Goal: Task Accomplishment & Management: Use online tool/utility

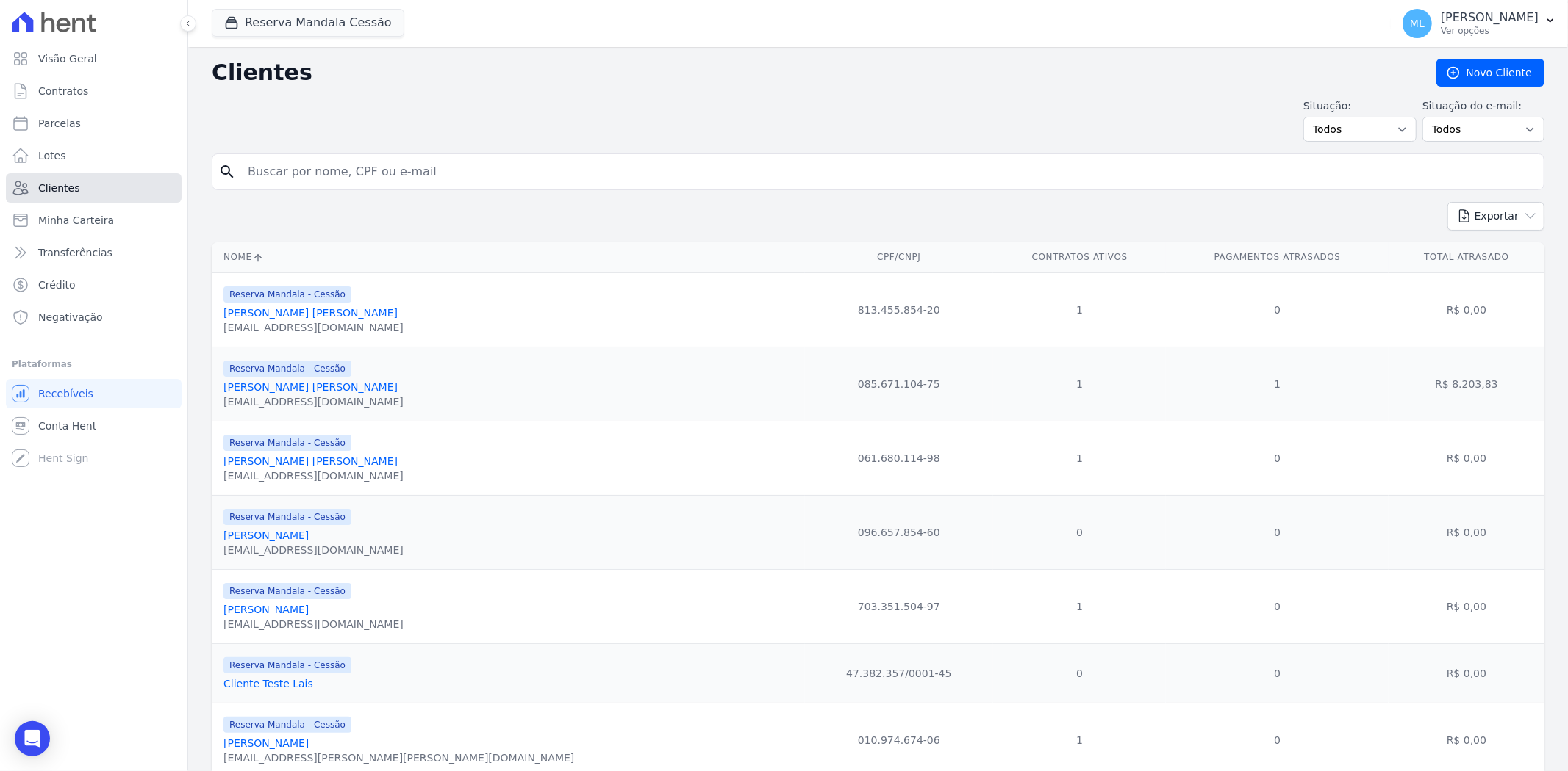
click at [101, 193] on link "Clientes" at bounding box center [93, 188] width 176 height 29
click at [445, 162] on input "search" at bounding box center [888, 172] width 1299 height 29
type input "[PERSON_NAME]"
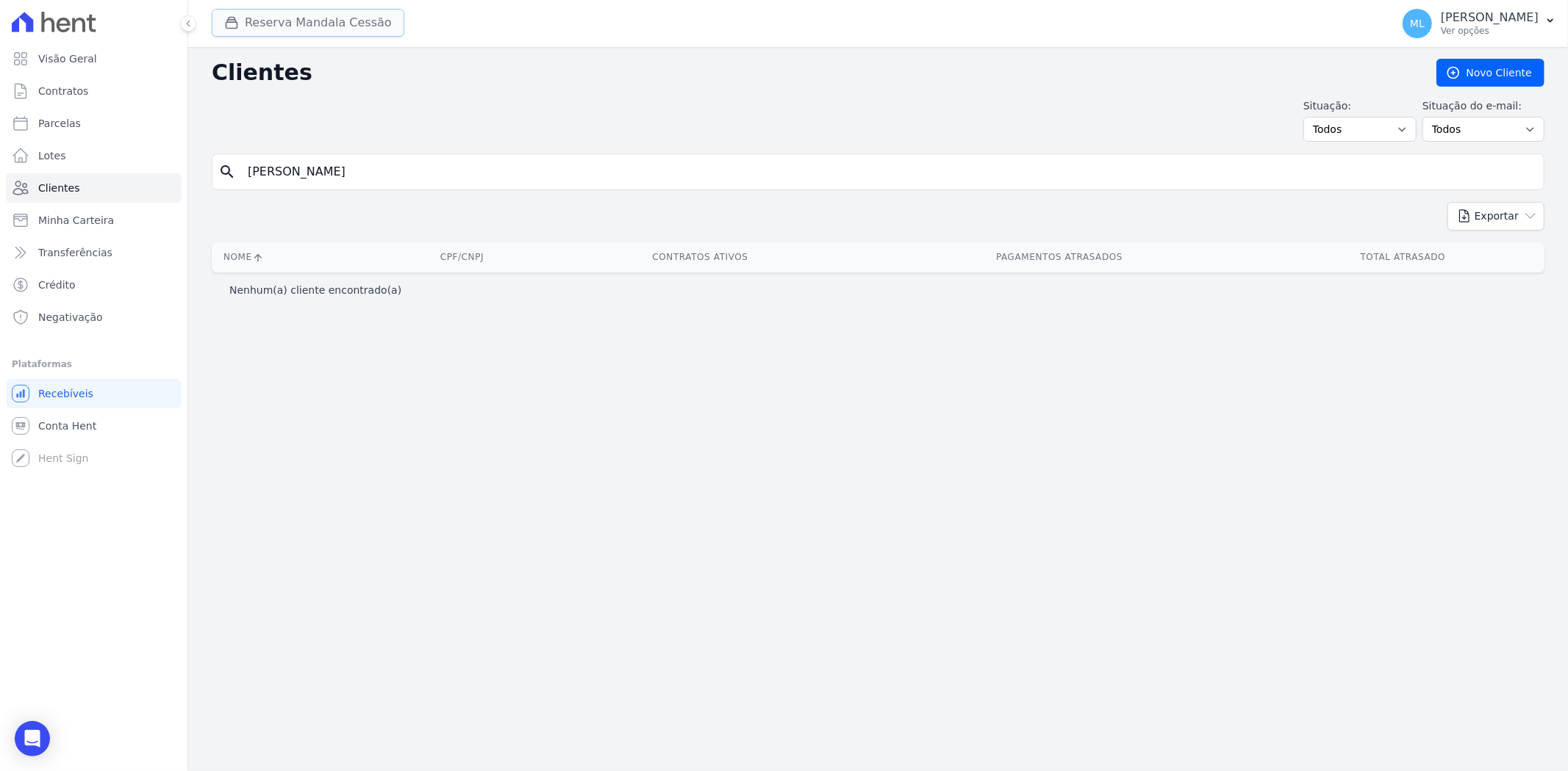
click at [341, 21] on button "Reserva Mandala Cessão" at bounding box center [308, 23] width 193 height 28
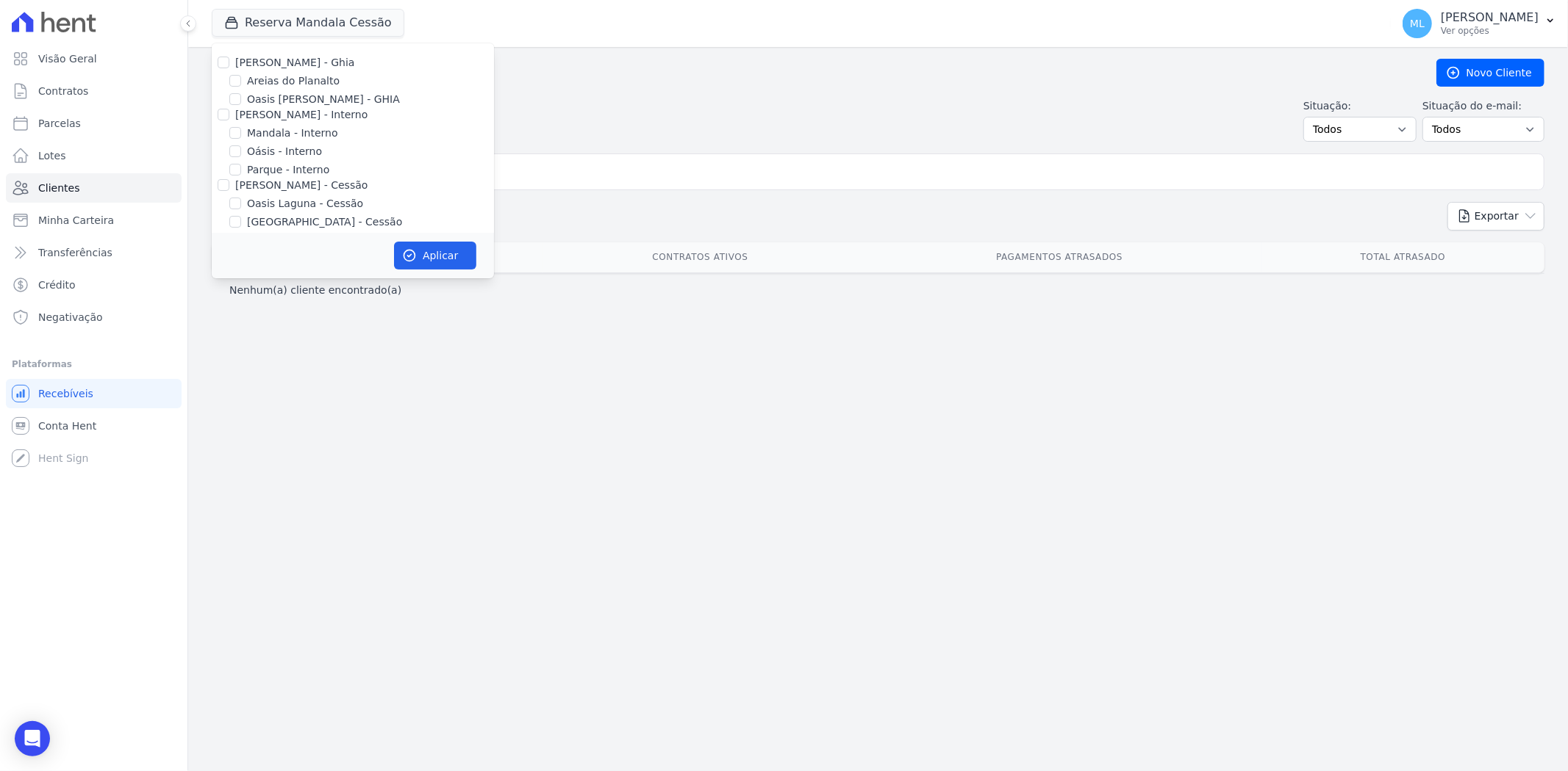
click at [245, 64] on label "[PERSON_NAME] - Ghia" at bounding box center [295, 62] width 119 height 12
click at [229, 64] on input "[PERSON_NAME] - Ghia" at bounding box center [224, 62] width 12 height 12
checkbox input "true"
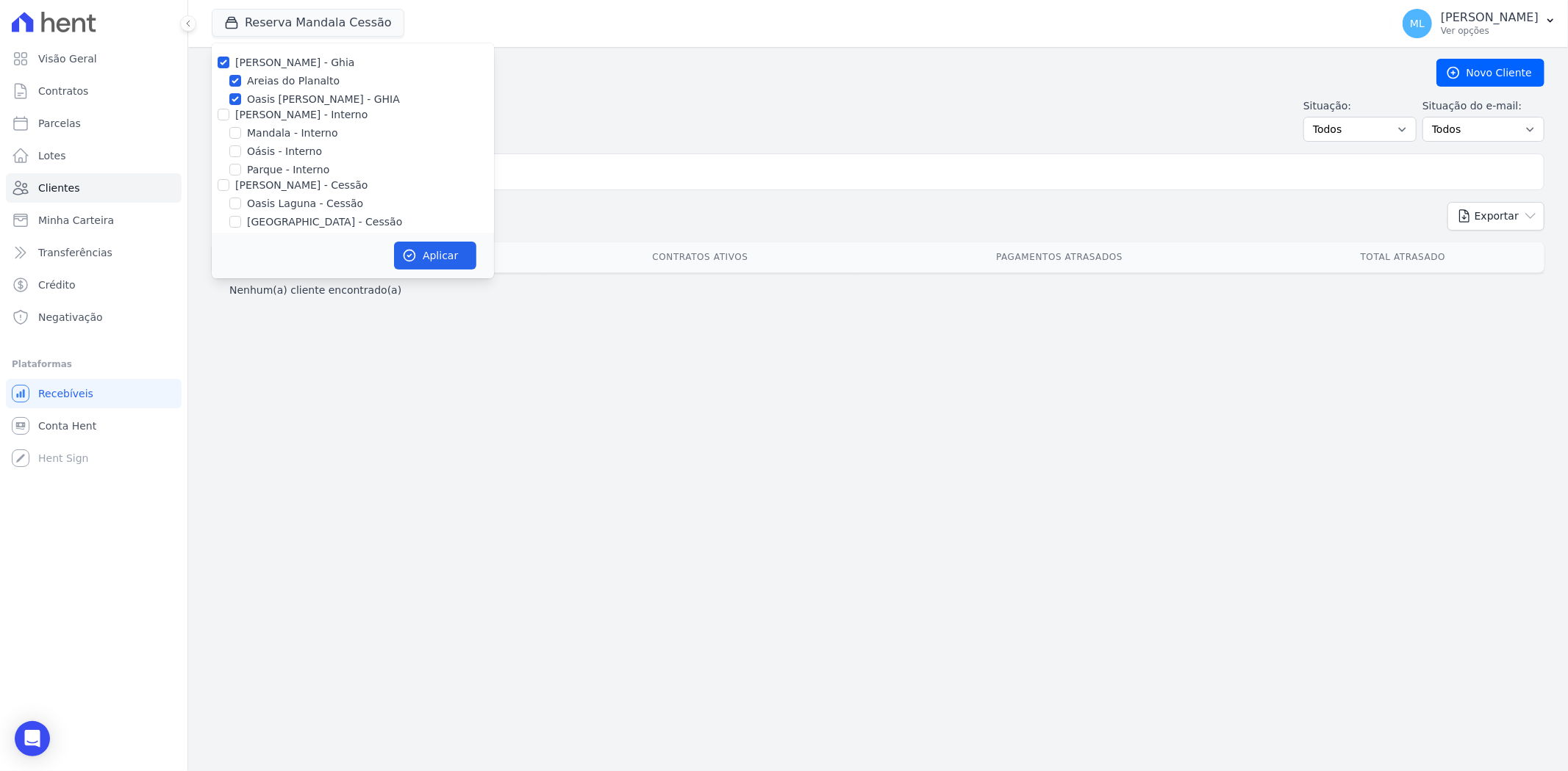
click at [215, 112] on div "[PERSON_NAME] - Interno" at bounding box center [353, 115] width 282 height 15
click at [218, 112] on input "[PERSON_NAME] - Interno" at bounding box center [224, 115] width 12 height 12
checkbox input "true"
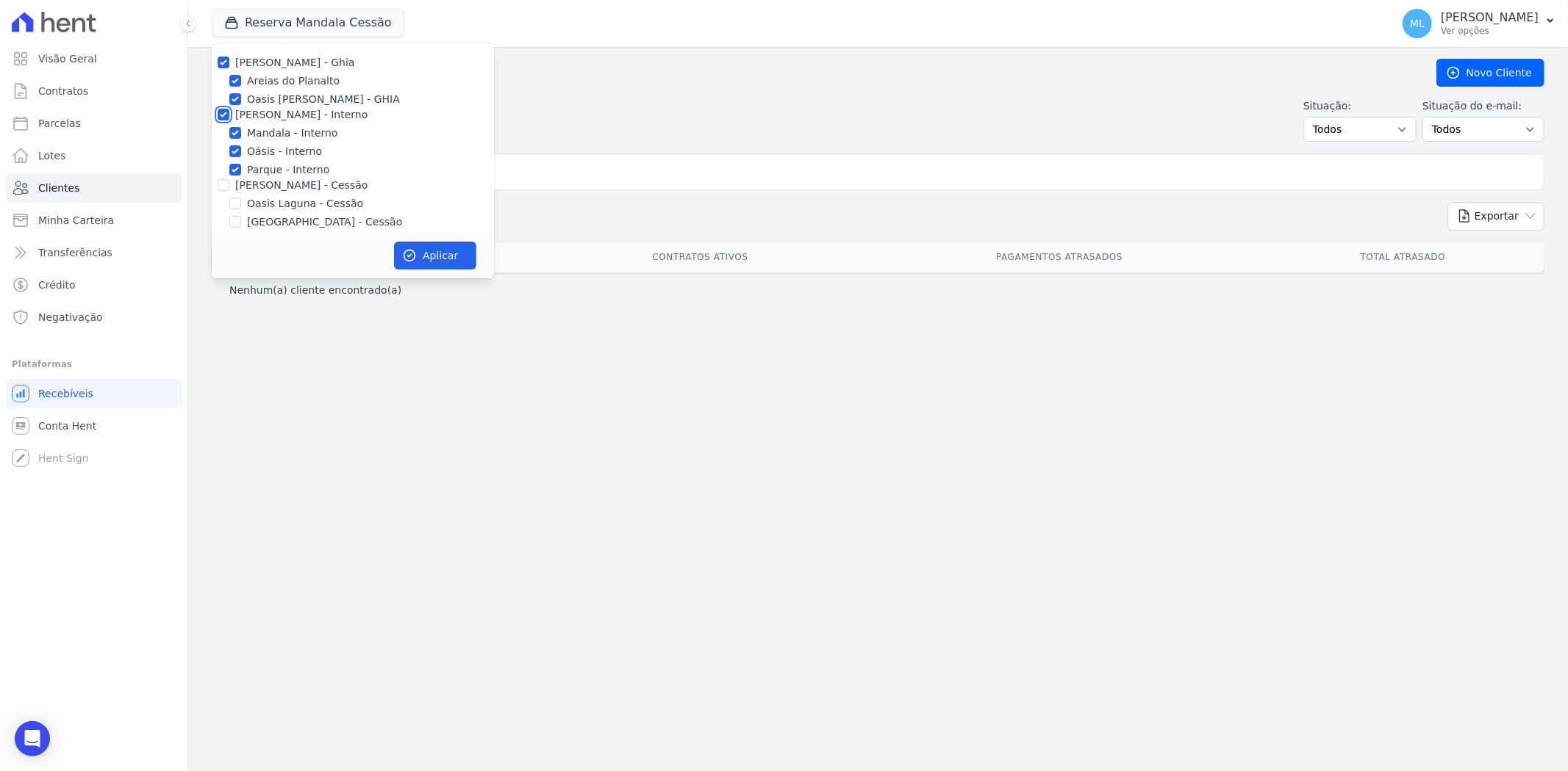
checkbox input "true"
click at [218, 181] on div "[PERSON_NAME] - Cessão" at bounding box center [353, 185] width 282 height 15
click at [224, 182] on input "[PERSON_NAME] - Cessão" at bounding box center [224, 185] width 12 height 12
checkbox input "true"
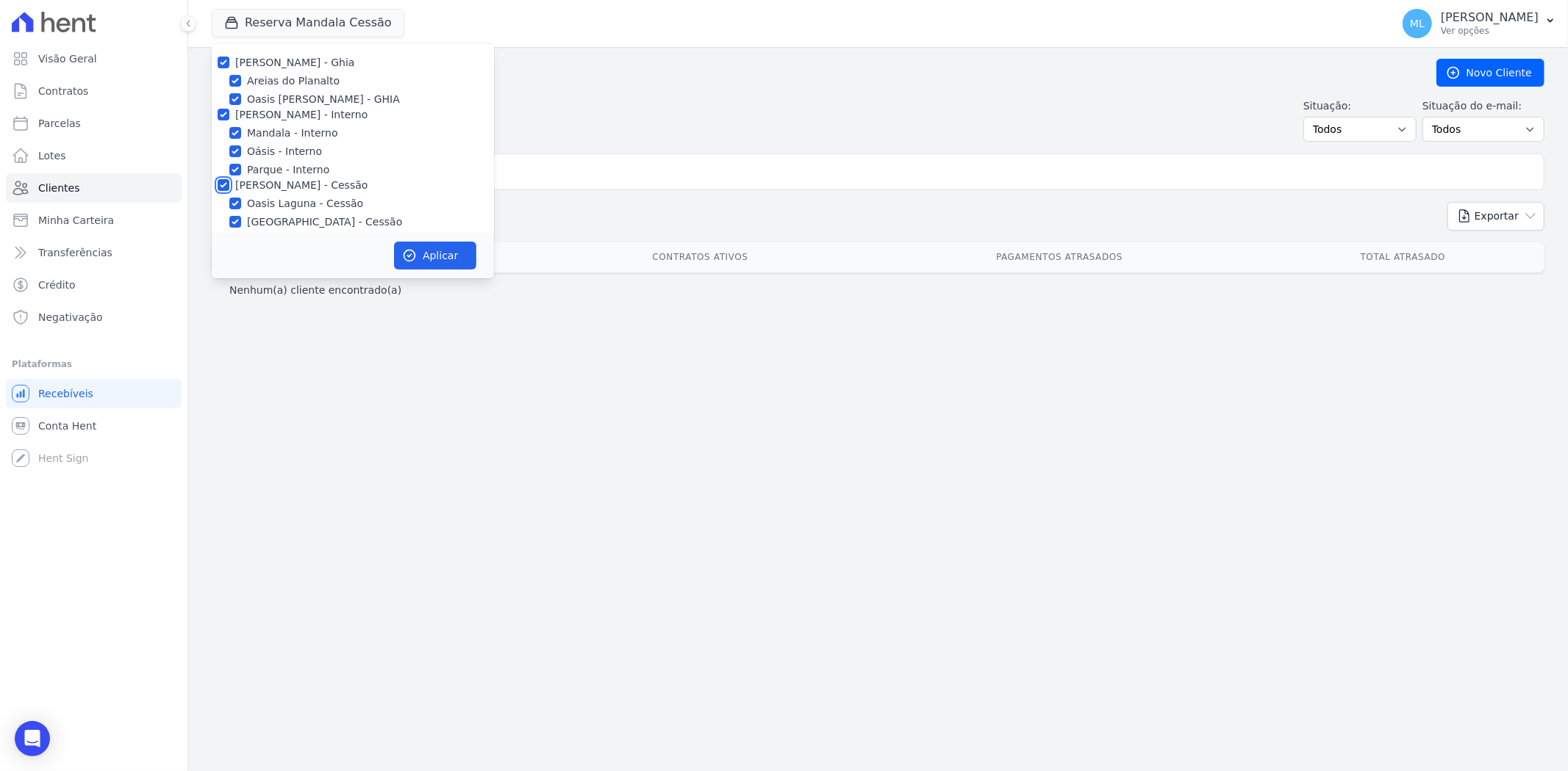
checkbox input "true"
click at [218, 120] on input "[PERSON_NAME] - LBA" at bounding box center [224, 121] width 12 height 12
checkbox input "true"
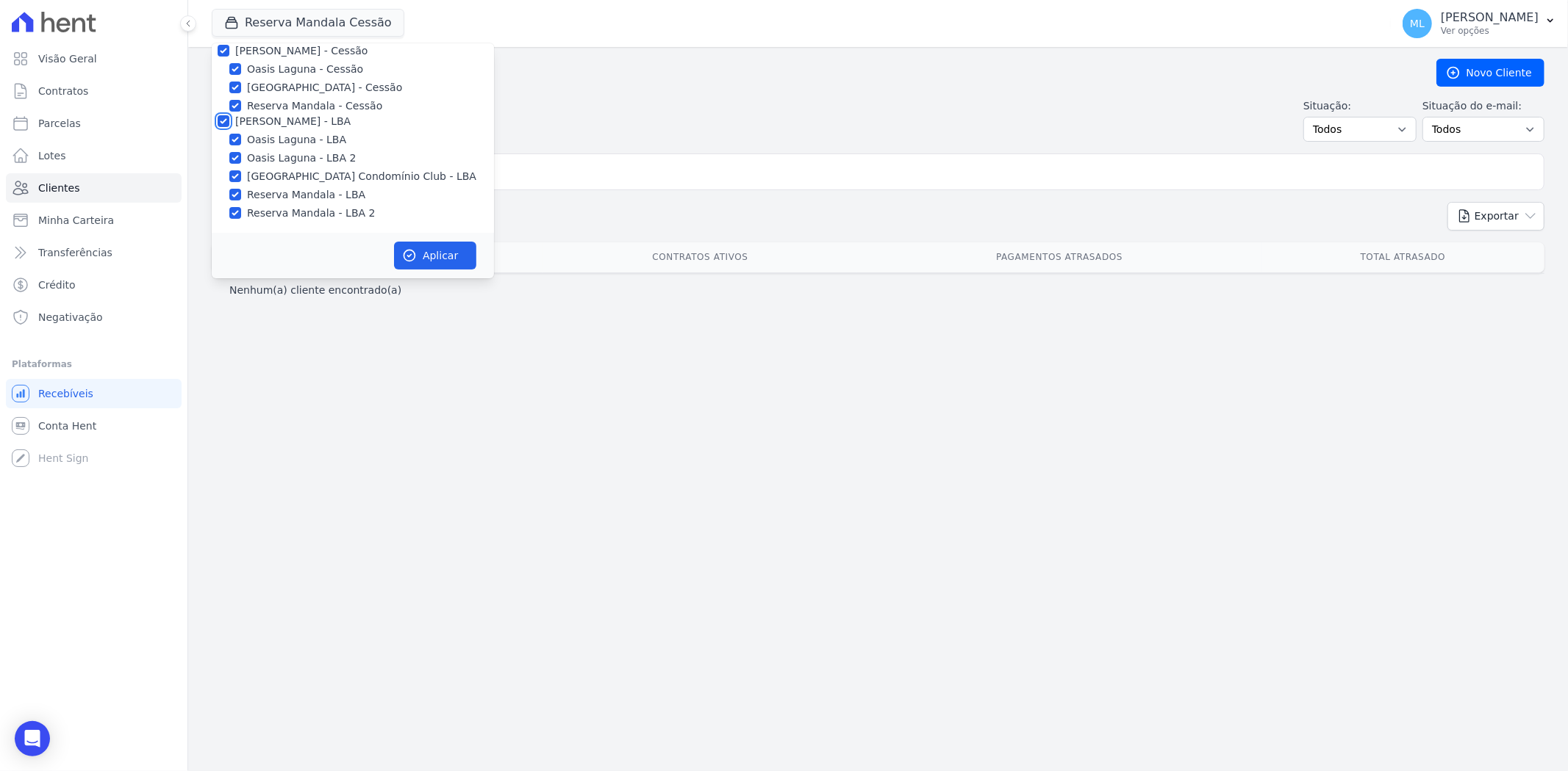
checkbox input "true"
click at [447, 260] on button "Aplicar" at bounding box center [435, 256] width 82 height 28
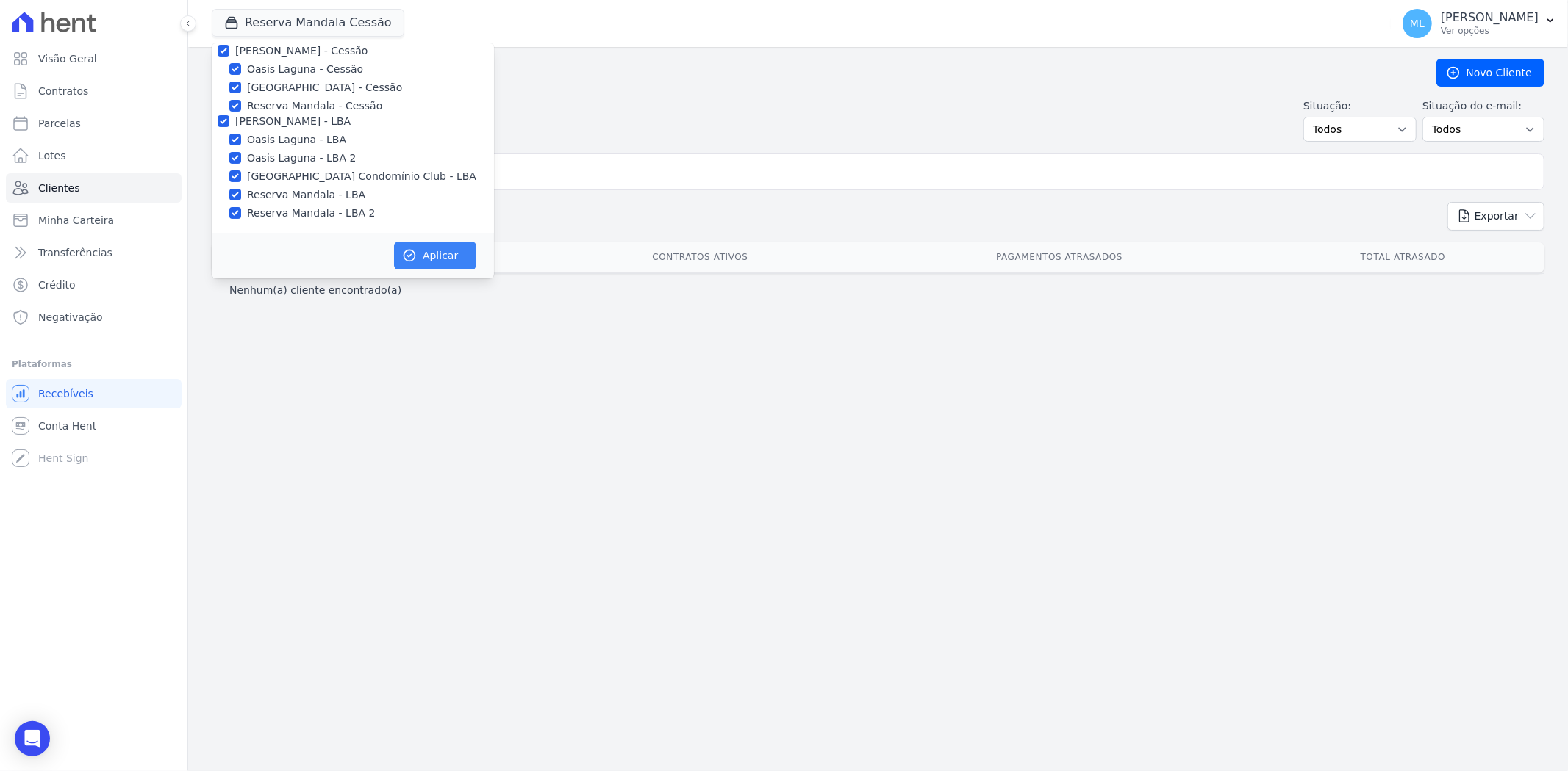
scroll to position [131, 0]
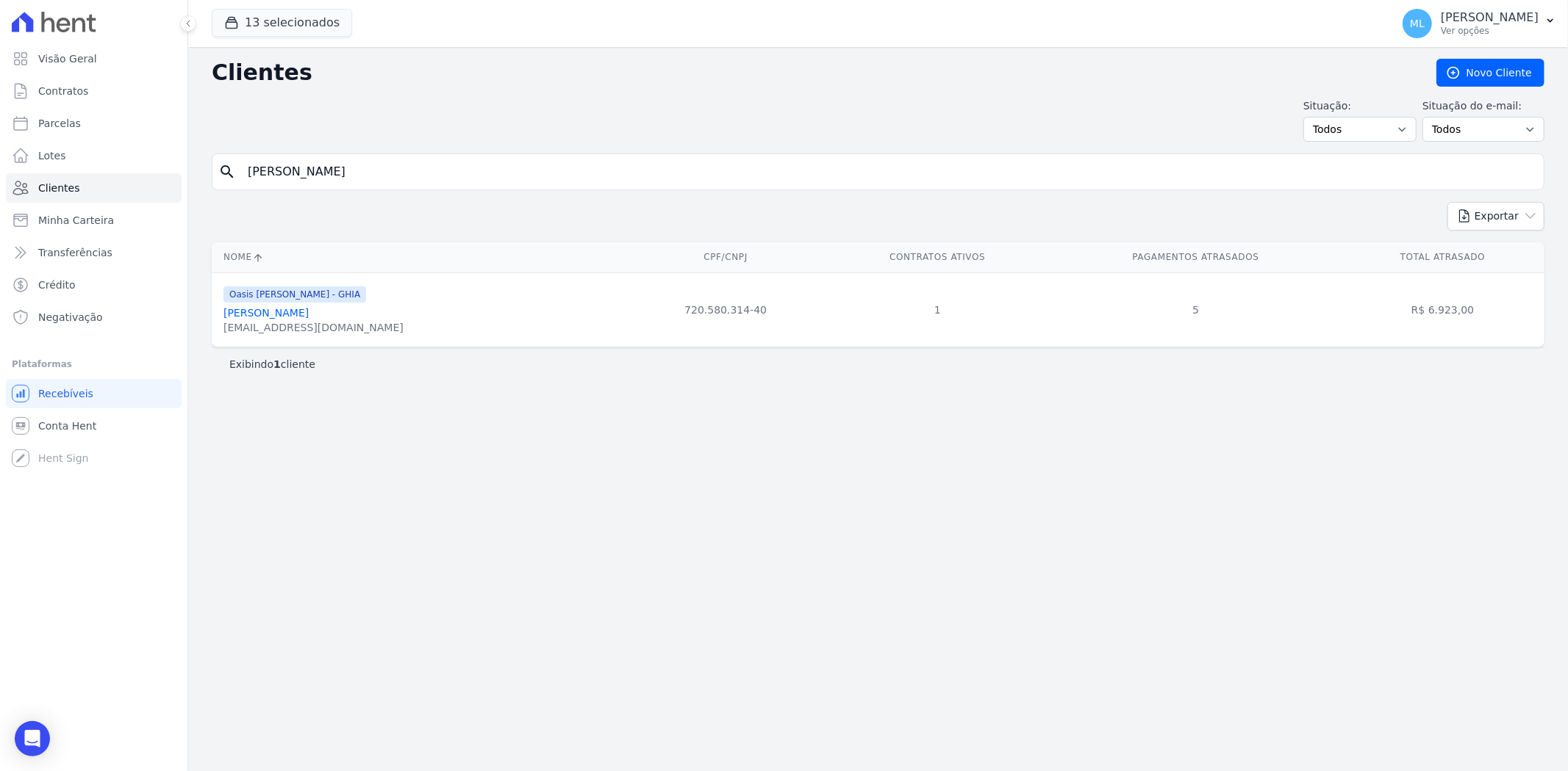
click at [309, 313] on link "[PERSON_NAME]" at bounding box center [266, 313] width 85 height 12
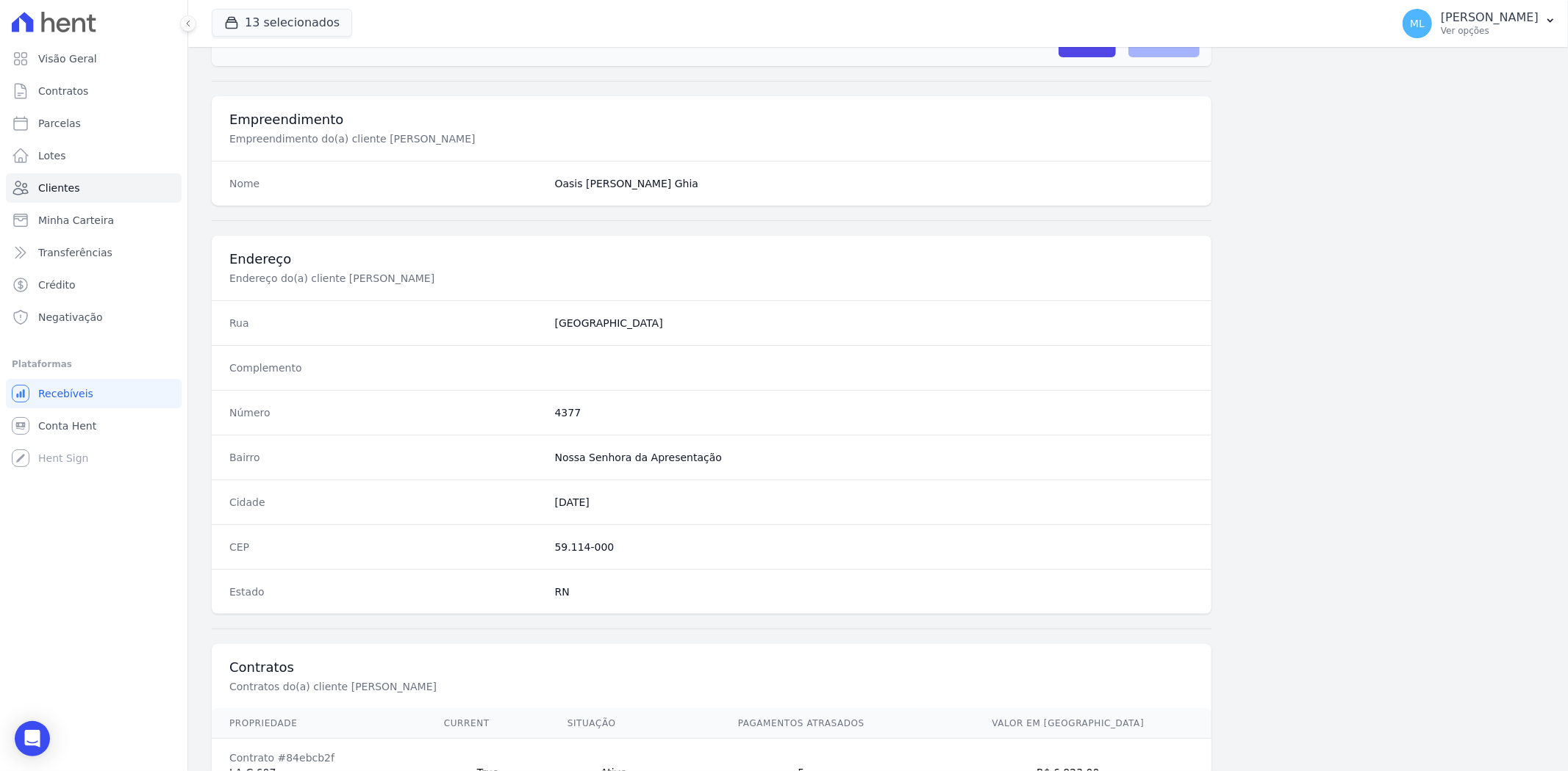
scroll to position [605, 0]
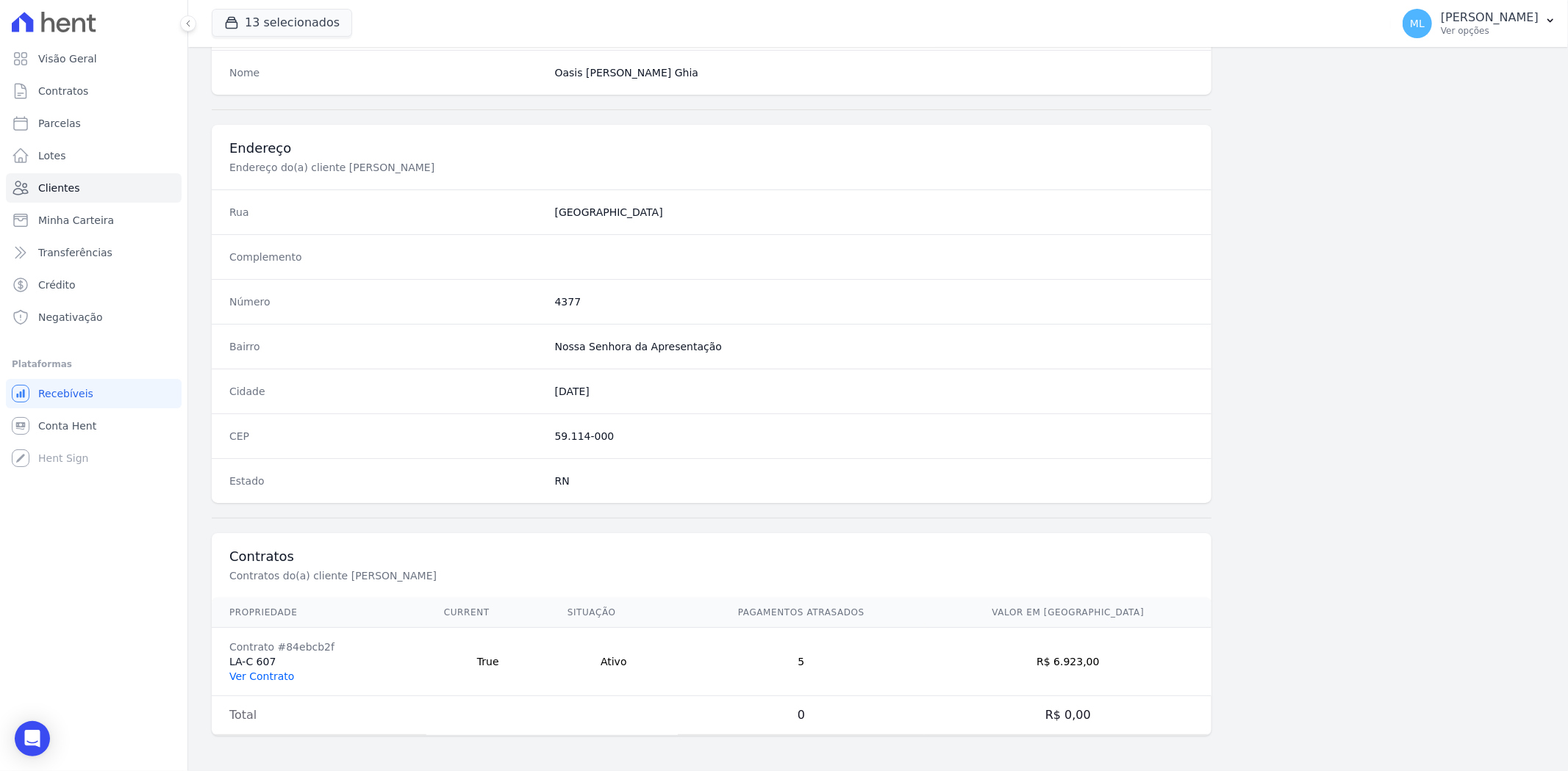
click at [273, 670] on link "Ver Contrato" at bounding box center [262, 676] width 65 height 12
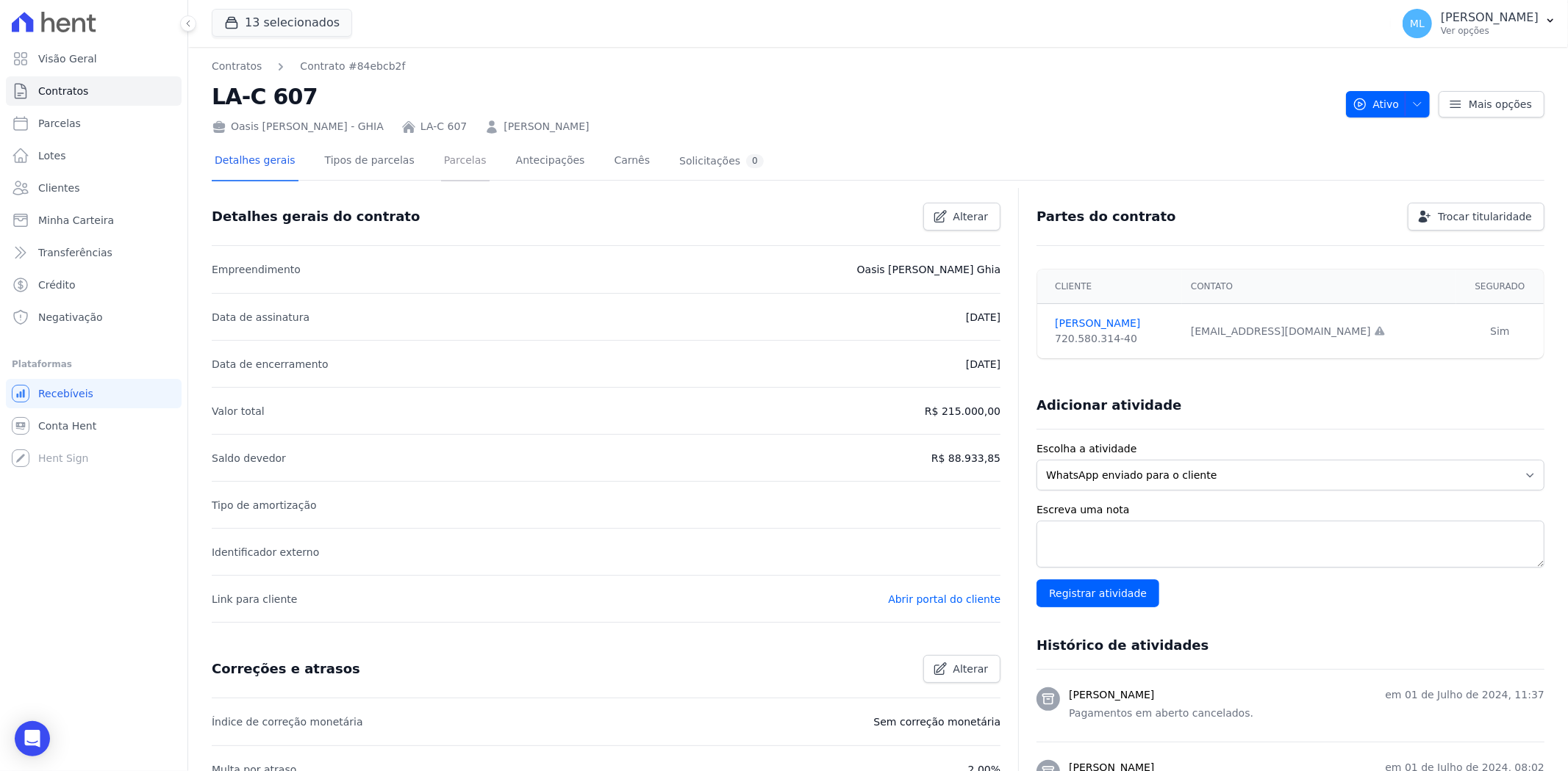
click at [445, 156] on link "Parcelas" at bounding box center [466, 162] width 49 height 39
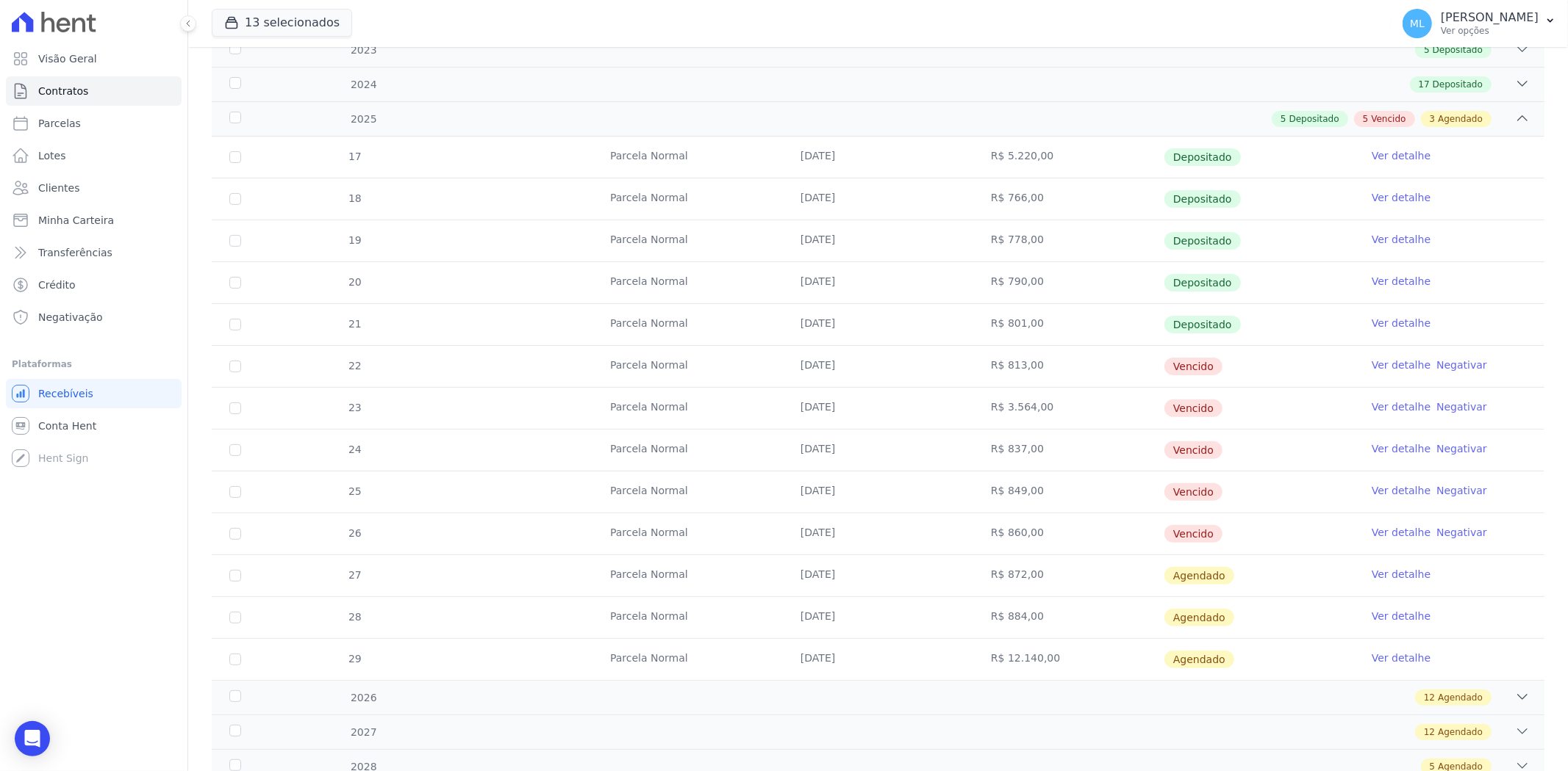
scroll to position [245, 0]
click at [1386, 361] on link "Ver detalhe" at bounding box center [1401, 363] width 59 height 15
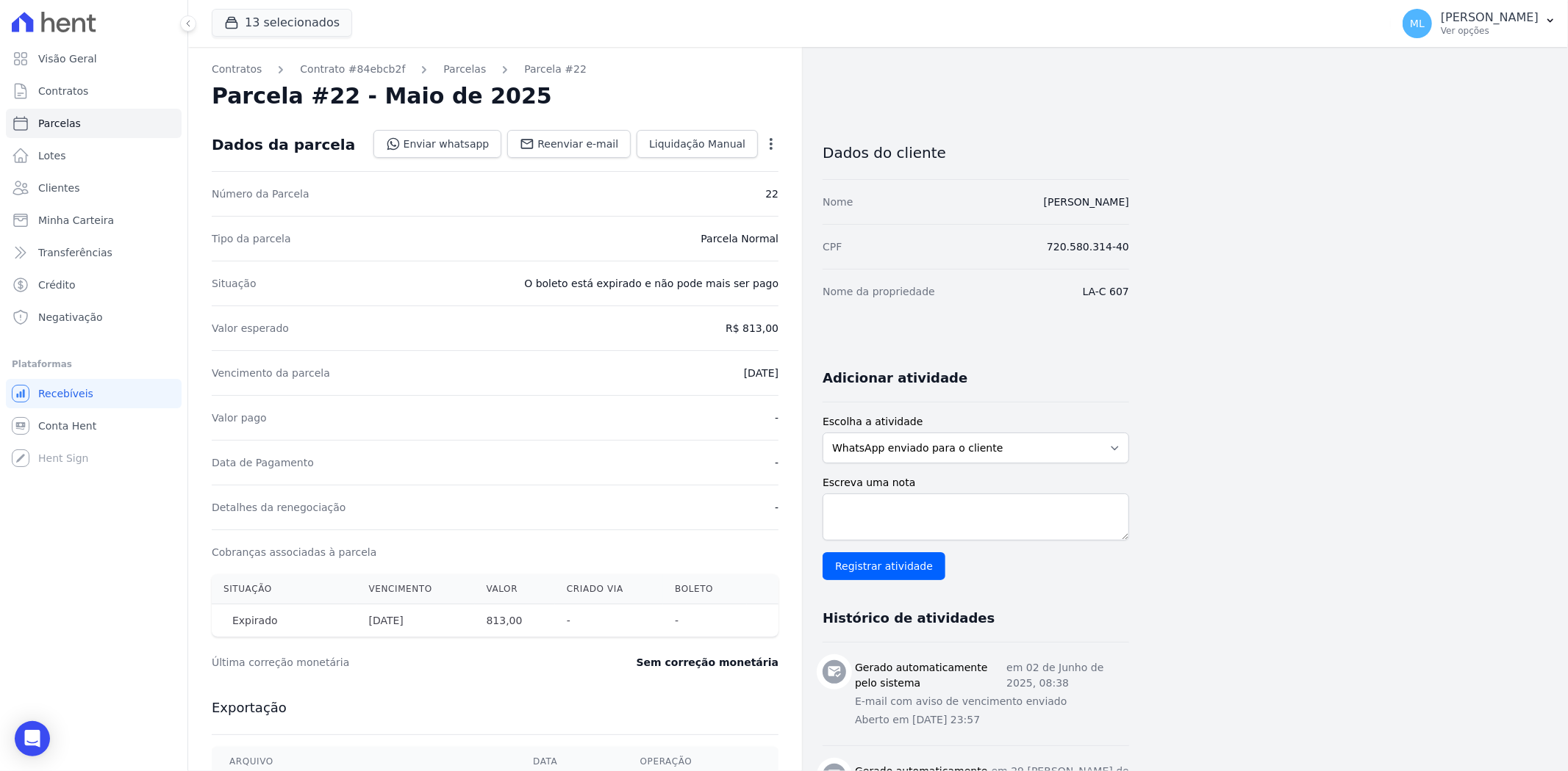
click at [770, 140] on icon "button" at bounding box center [771, 144] width 3 height 12
click at [709, 243] on link "Renegociar" at bounding box center [708, 243] width 129 height 26
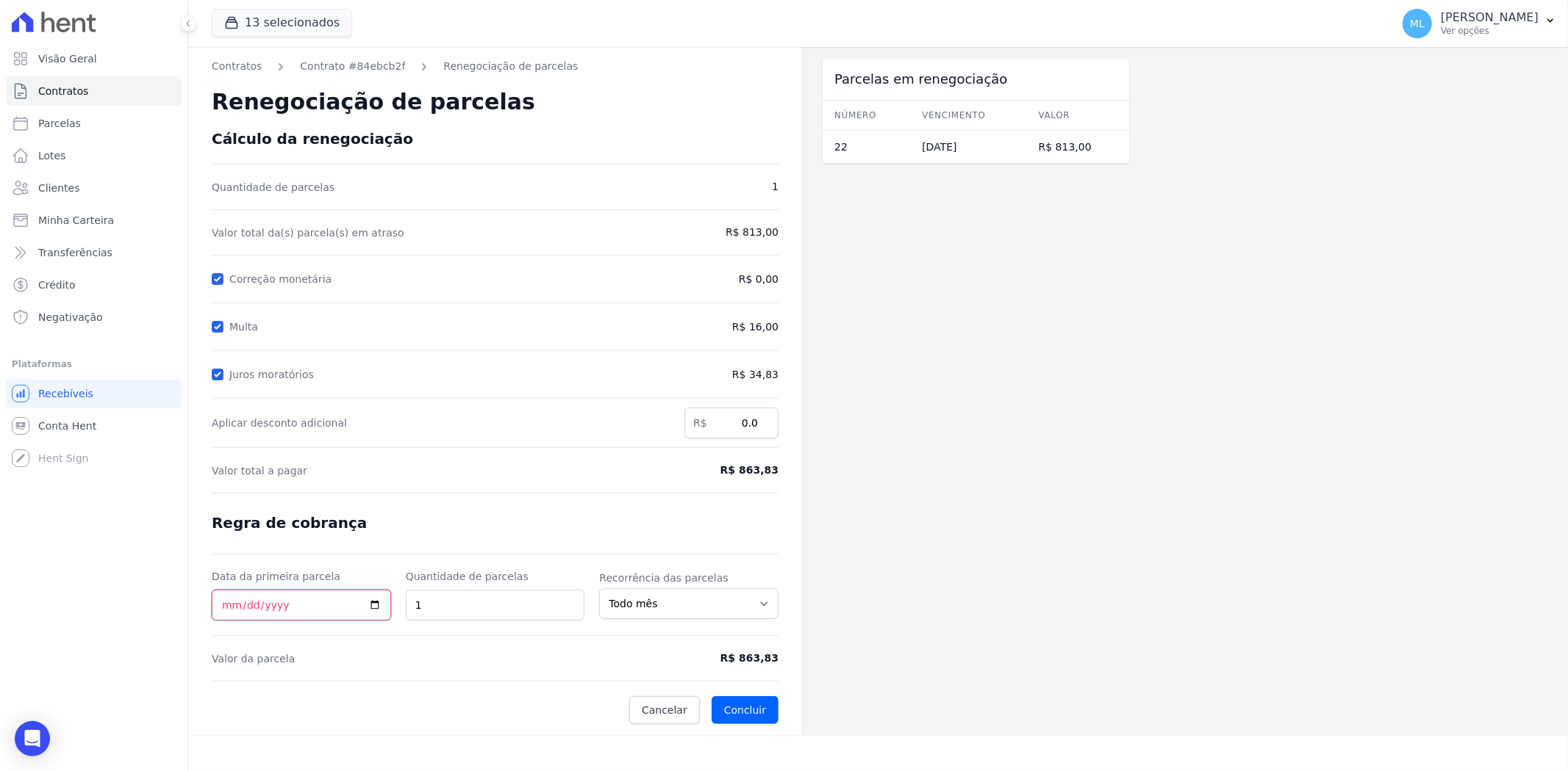
click at [229, 605] on input "Data da primeira parcela" at bounding box center [302, 605] width 179 height 31
type input "[DATE]"
click at [746, 714] on button "Concluir" at bounding box center [744, 710] width 67 height 28
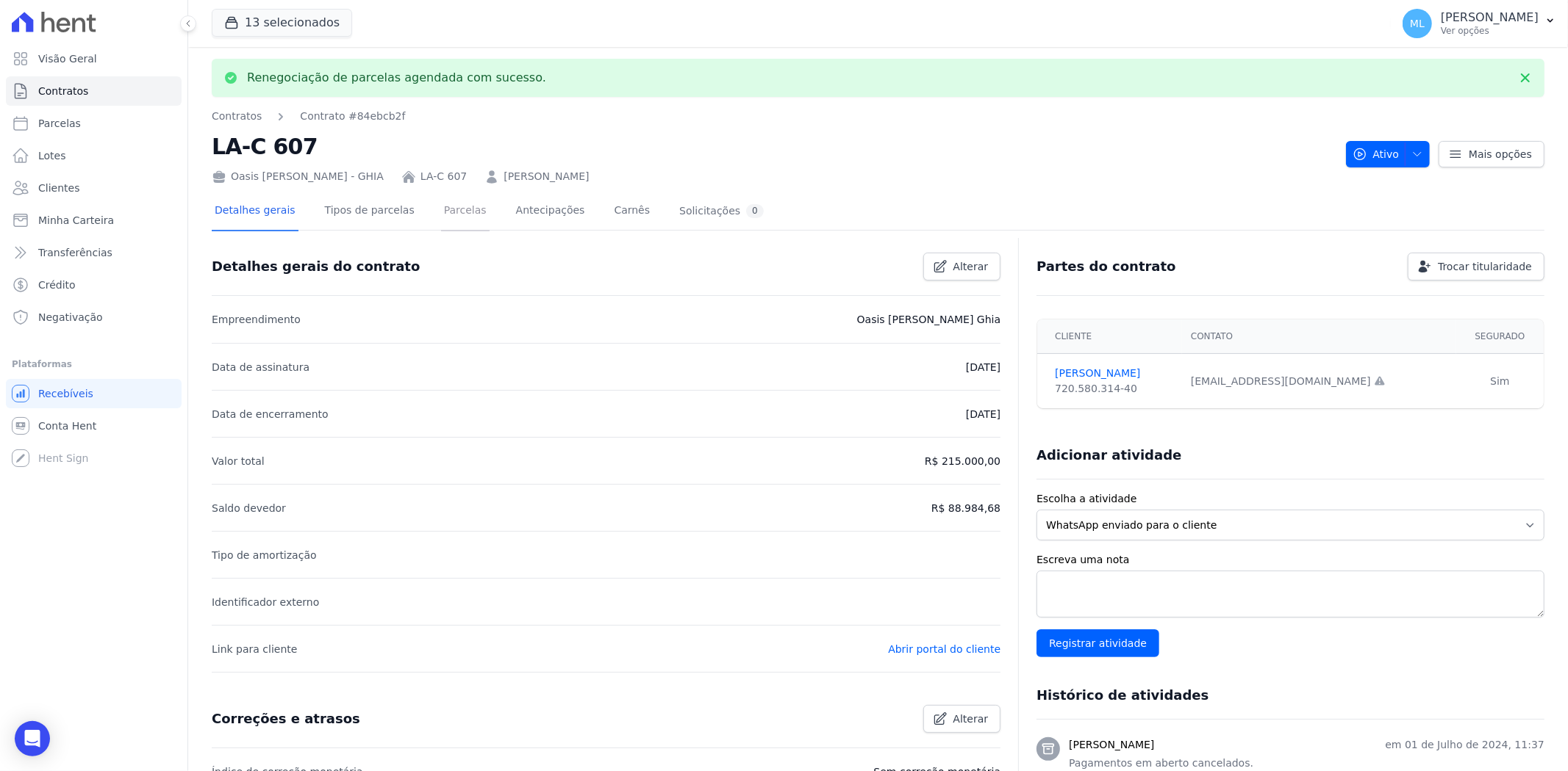
click at [449, 215] on link "Parcelas" at bounding box center [466, 212] width 49 height 39
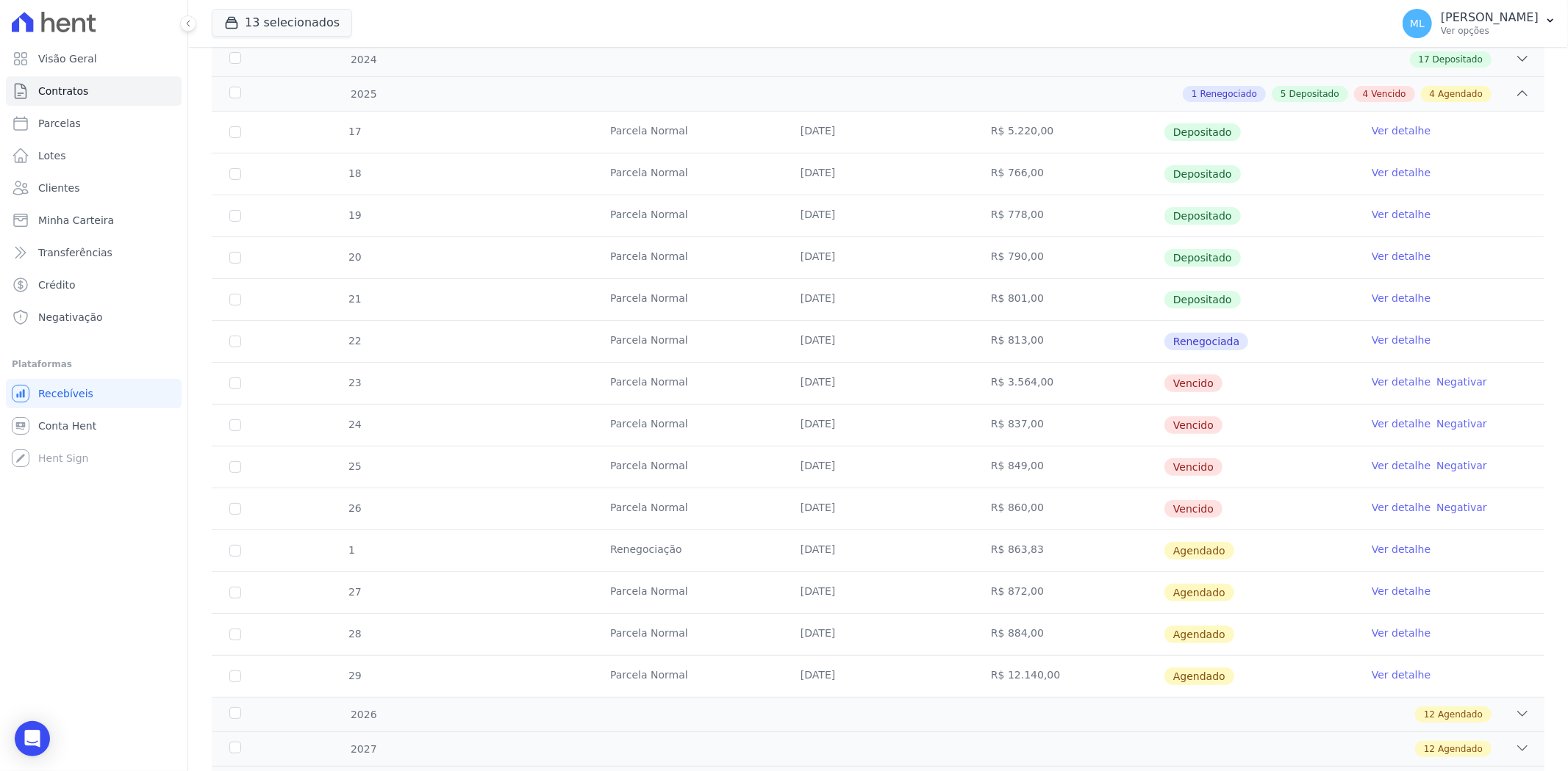
scroll to position [326, 0]
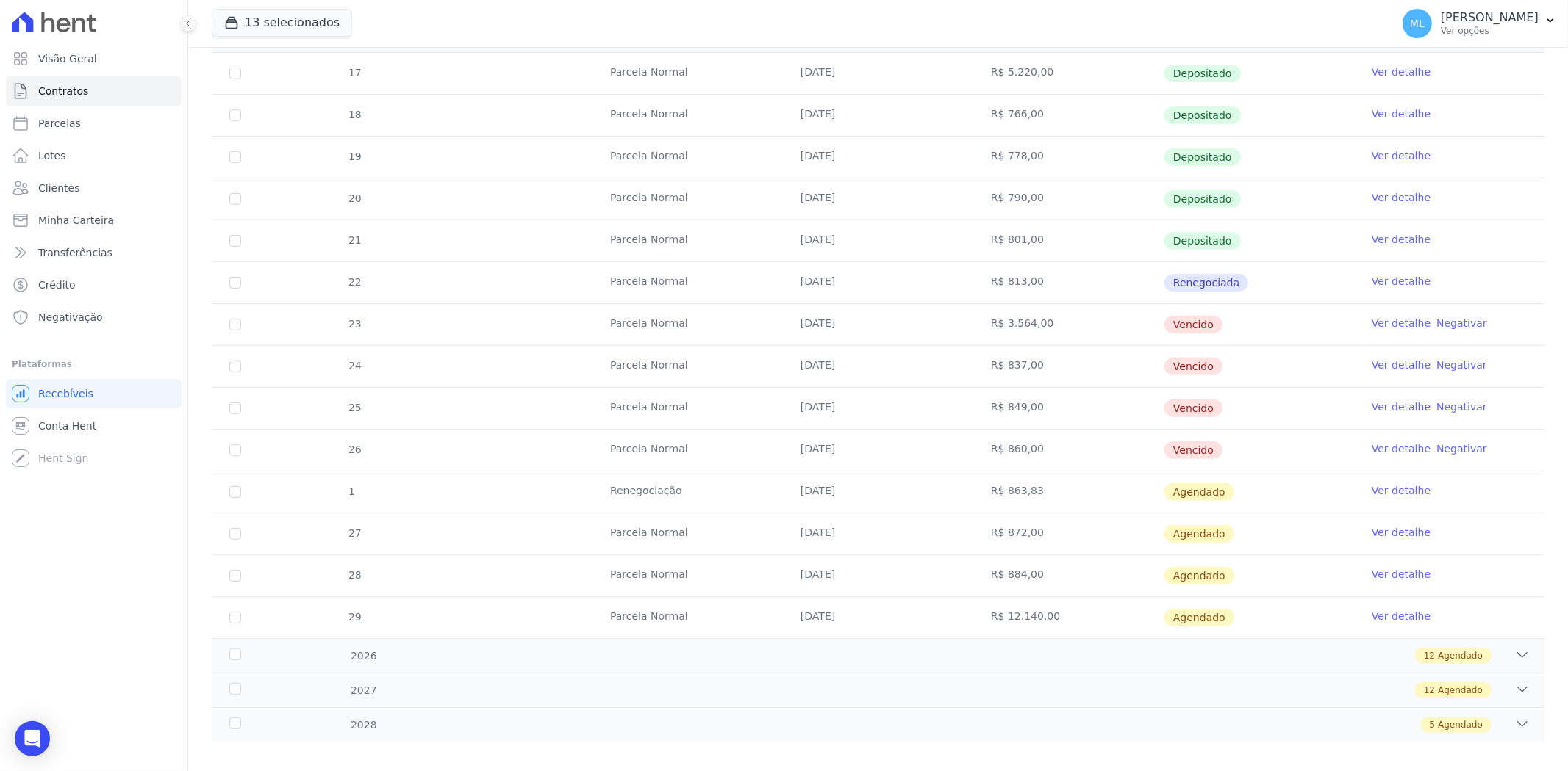
click at [1391, 489] on link "Ver detalhe" at bounding box center [1401, 491] width 59 height 15
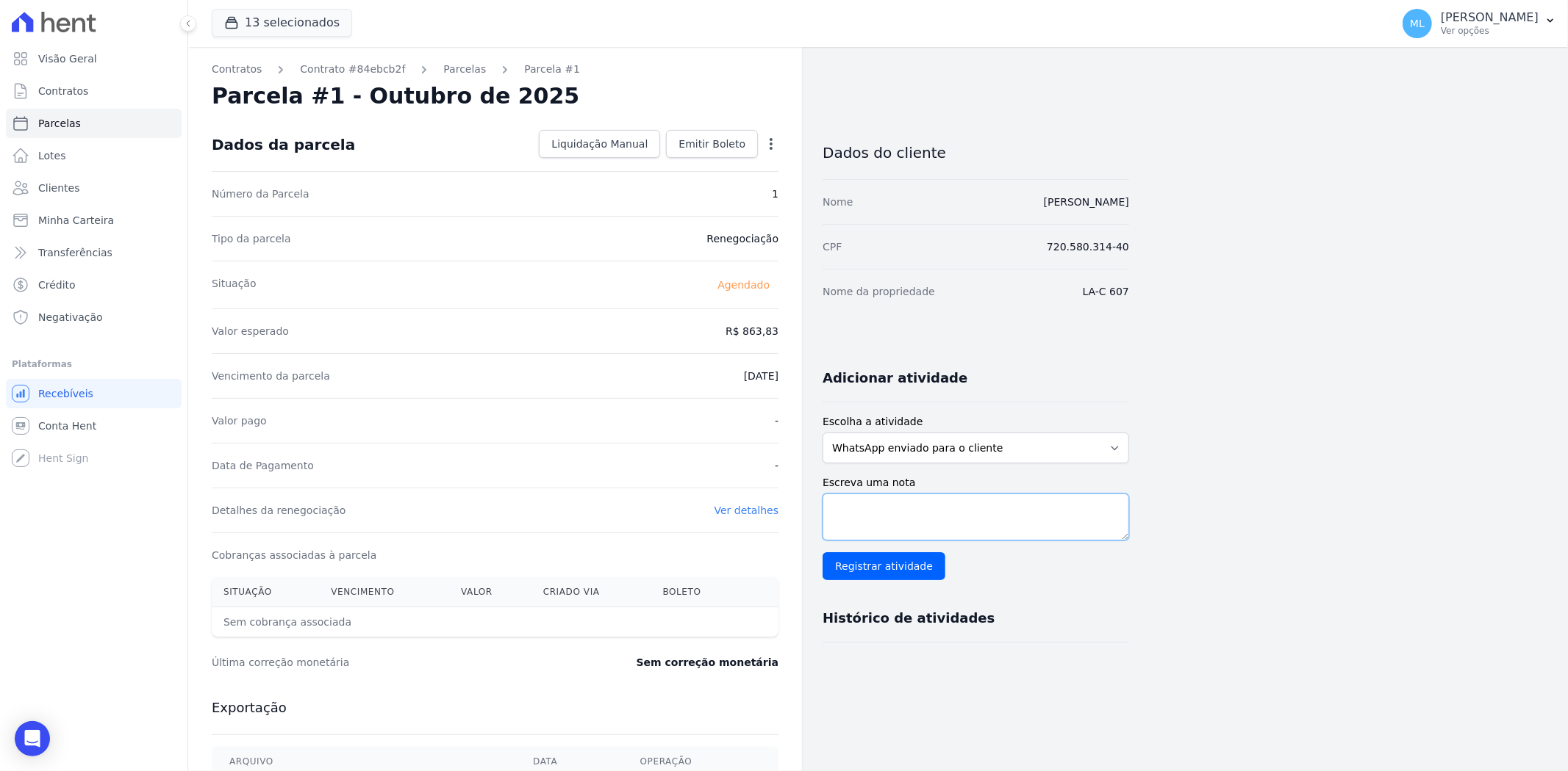
click at [891, 510] on textarea "Escreva uma nota" at bounding box center [975, 517] width 307 height 47
type textarea "renegociada [PERSON_NAME]"
click at [897, 576] on input "Registrar atividade" at bounding box center [883, 567] width 123 height 28
click at [733, 146] on span "Emitir Boleto" at bounding box center [711, 144] width 67 height 15
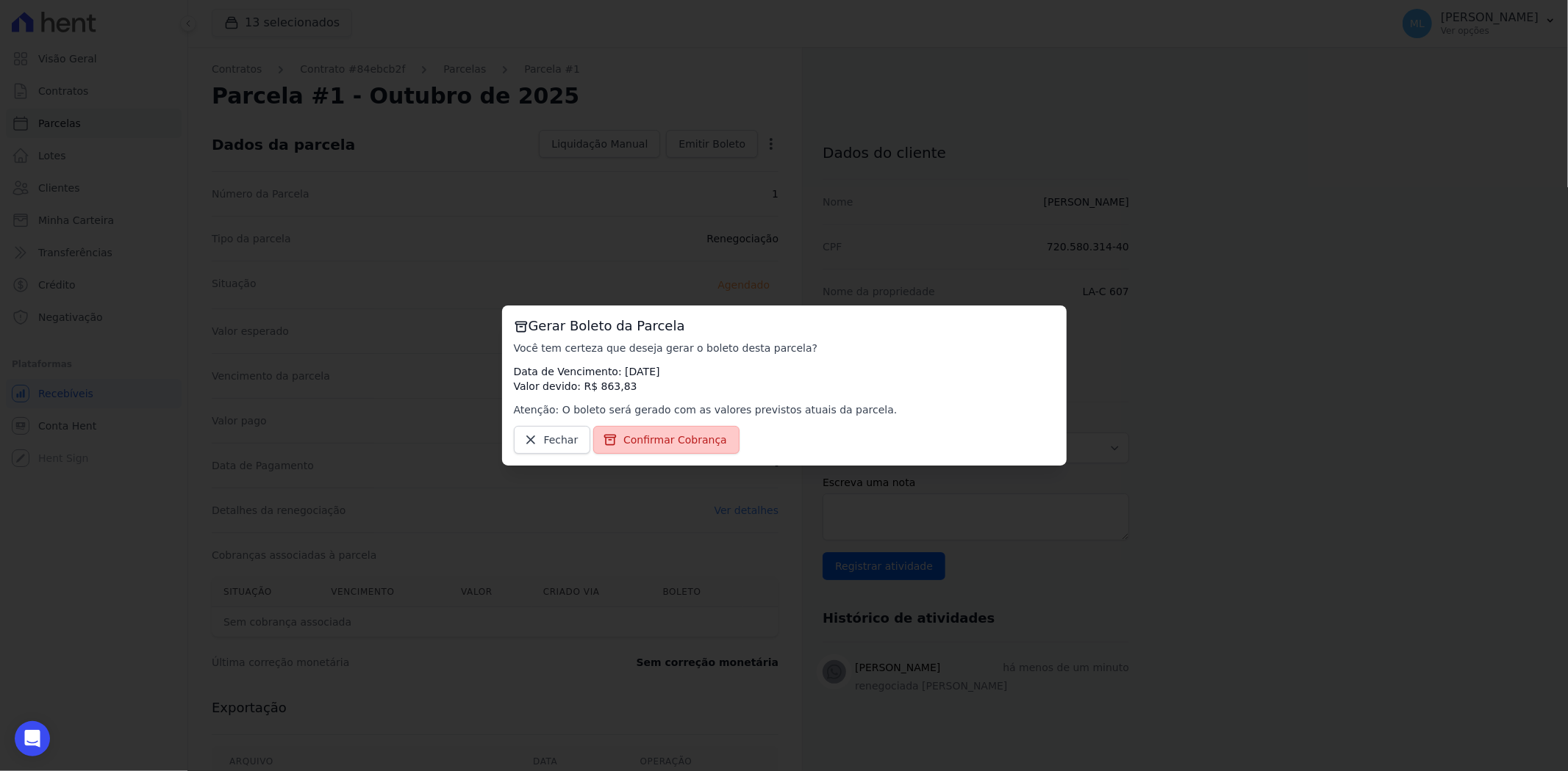
drag, startPoint x: 687, startPoint y: 428, endPoint x: 685, endPoint y: 442, distance: 14.1
click at [686, 430] on link "Confirmar Cobrança" at bounding box center [666, 440] width 146 height 28
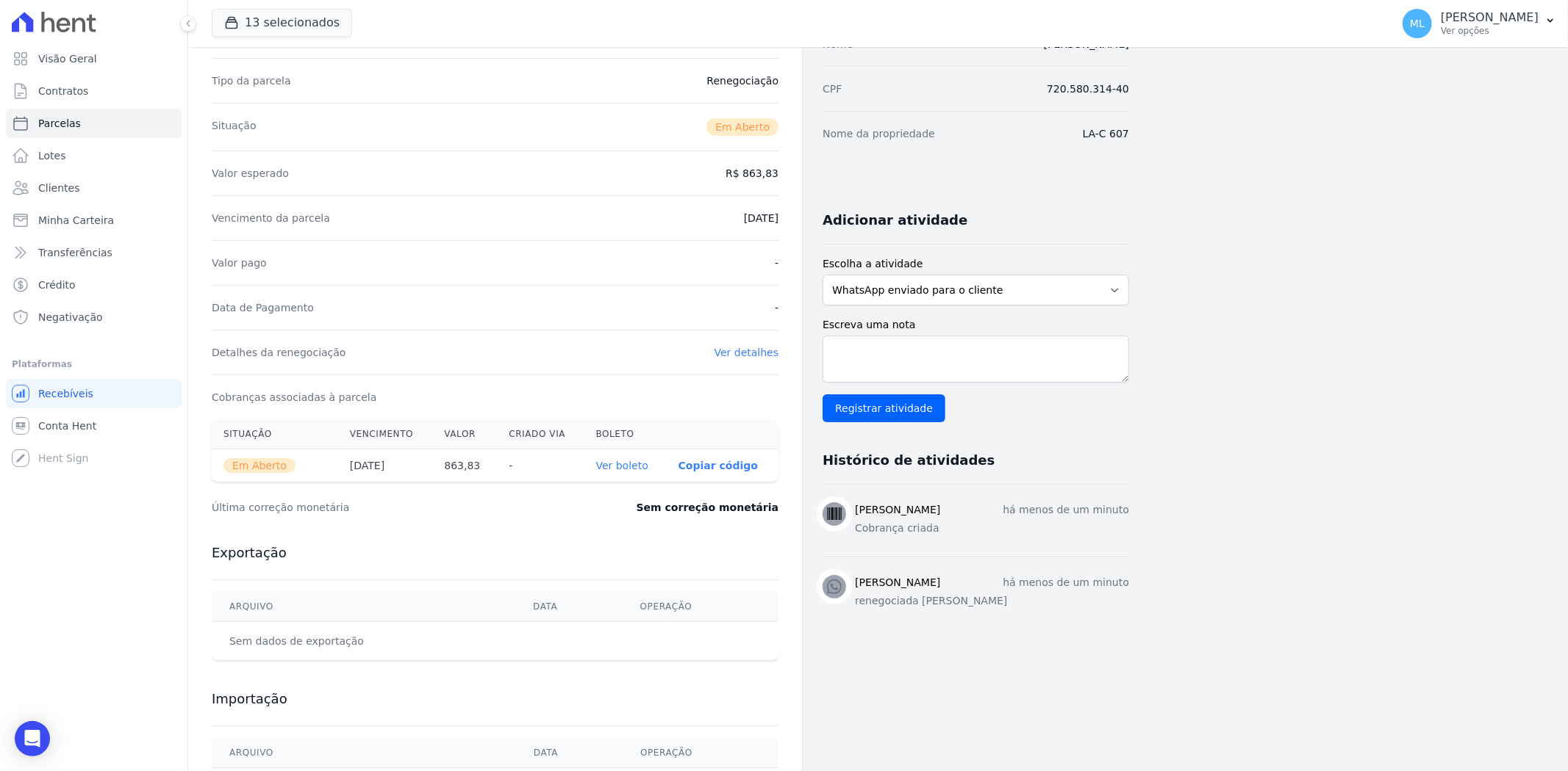
scroll to position [163, 0]
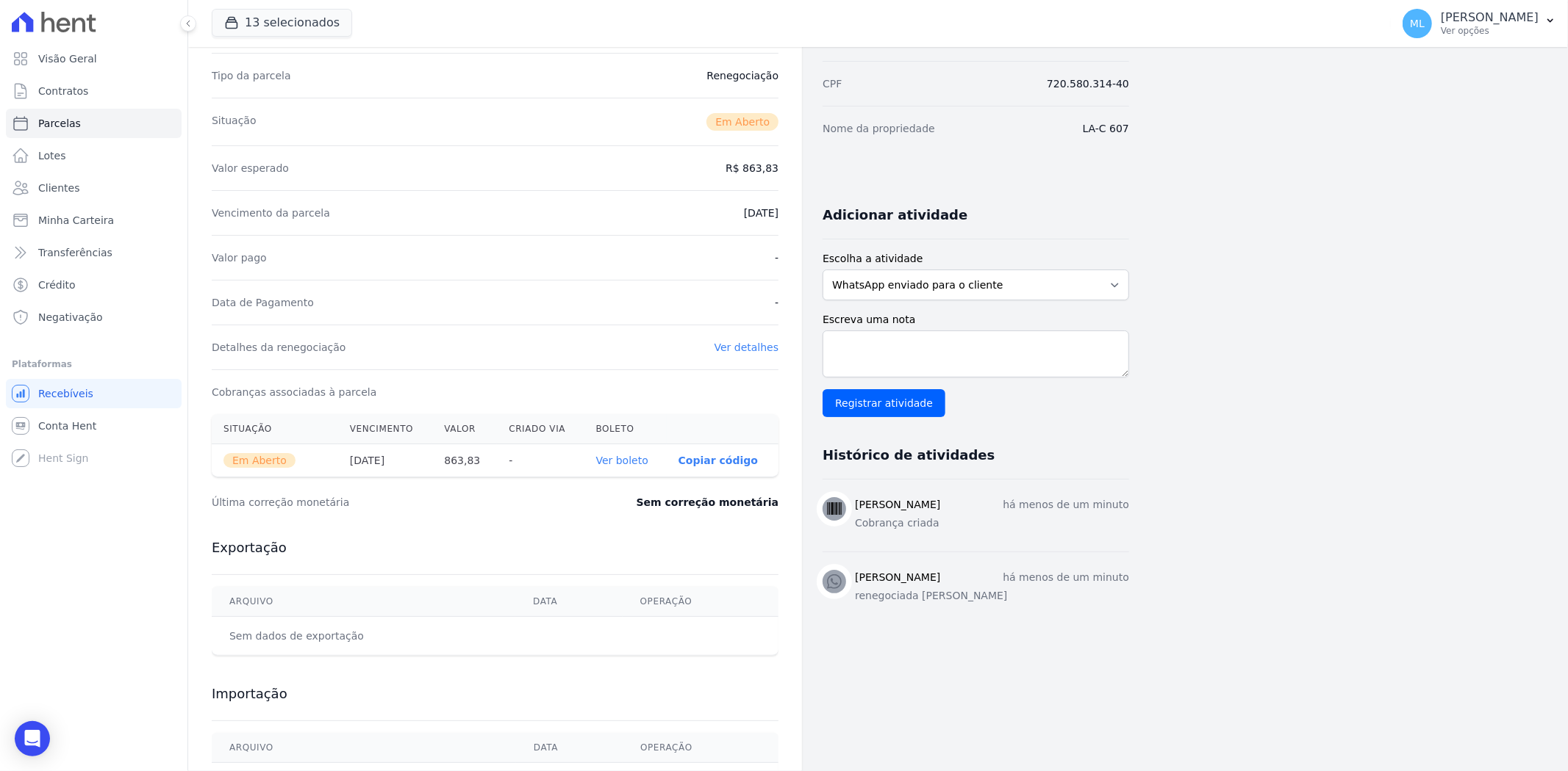
click at [633, 456] on link "Ver boleto" at bounding box center [621, 461] width 52 height 12
